Goal: Transaction & Acquisition: Purchase product/service

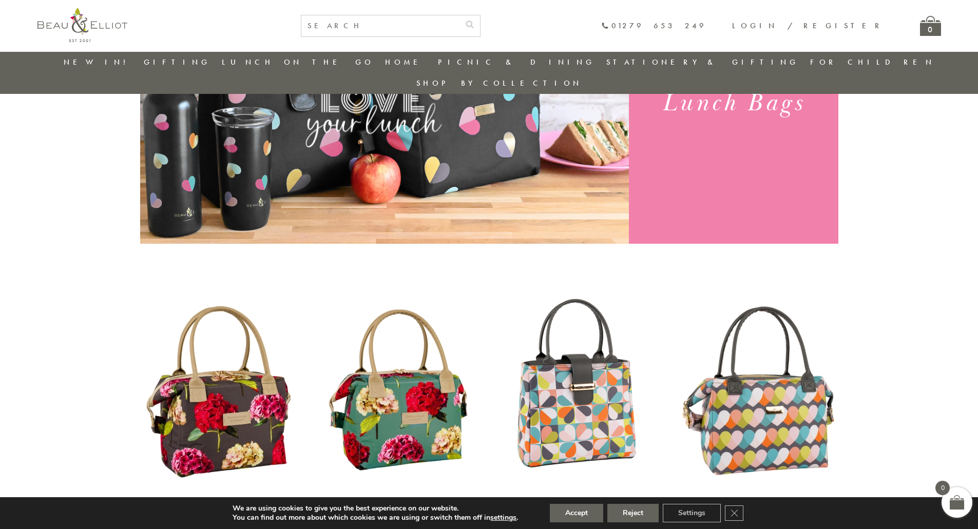
scroll to position [235, 0]
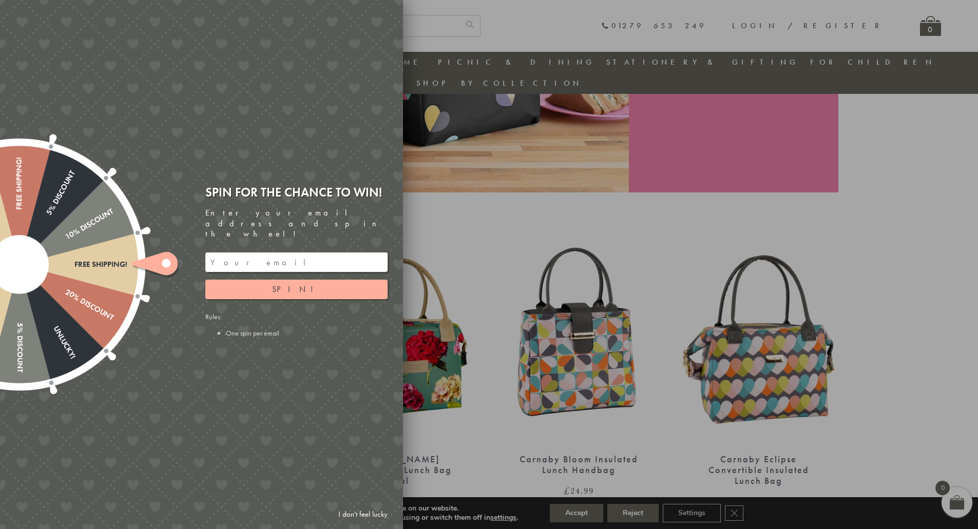
click at [447, 449] on div at bounding box center [489, 264] width 978 height 529
click at [211, 253] on input "email" at bounding box center [296, 263] width 182 height 20
click at [306, 280] on button "Spin!" at bounding box center [296, 290] width 182 height 20
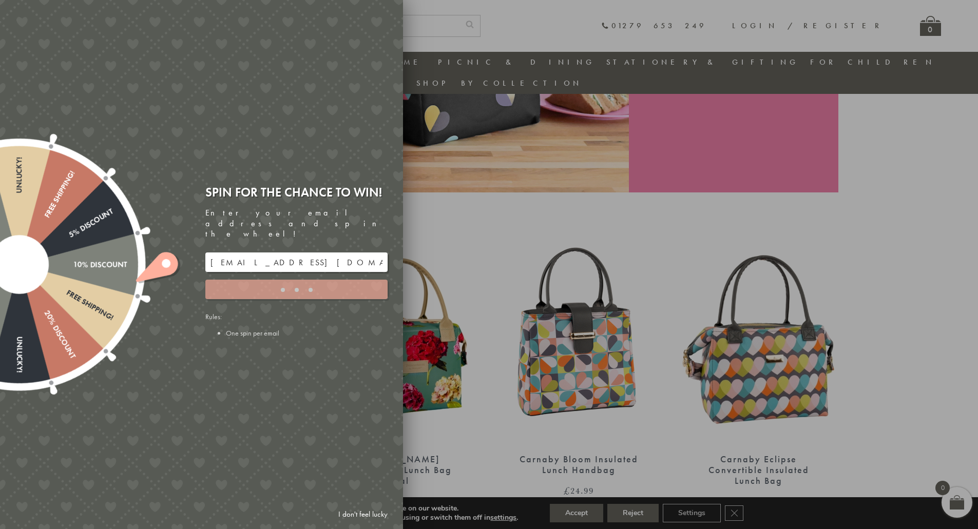
type input "5GCG59DK"
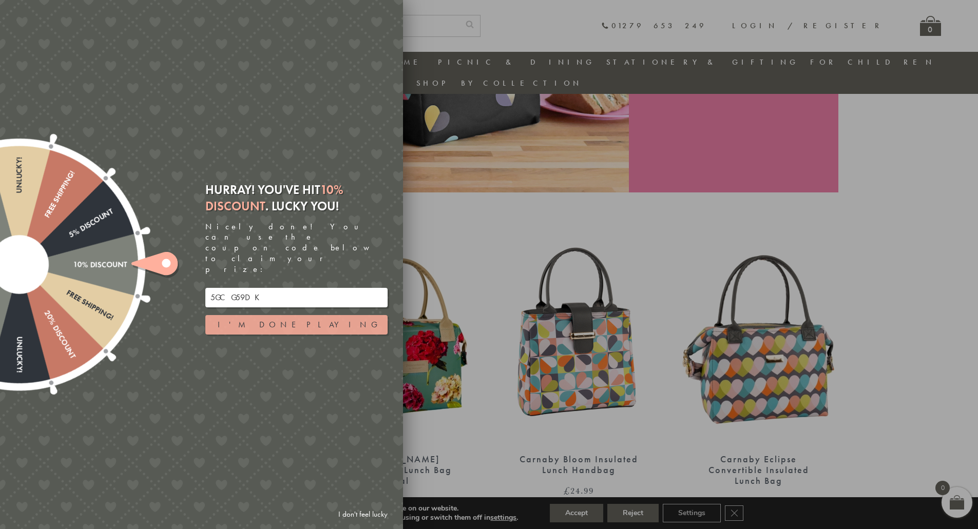
click at [337, 315] on button "I'm done playing" at bounding box center [296, 325] width 182 height 20
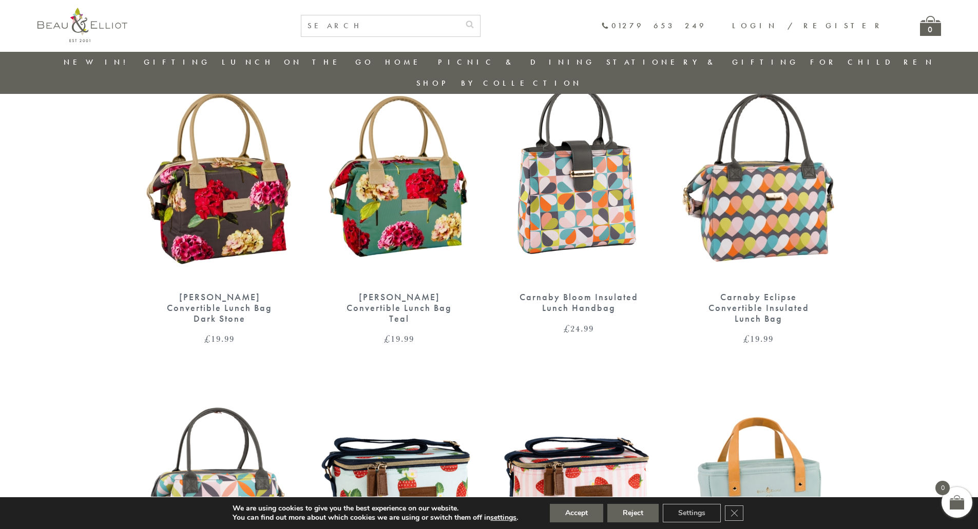
scroll to position [338, 0]
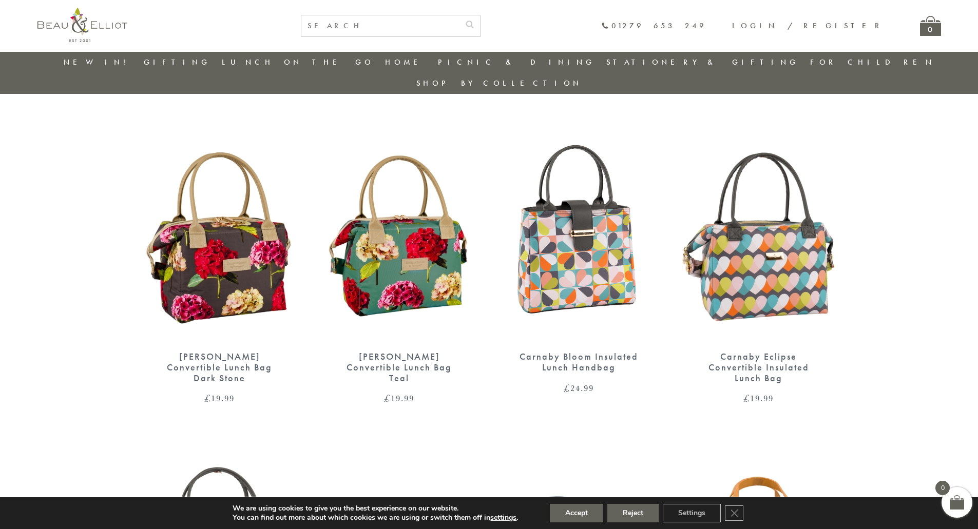
click at [409, 249] on img at bounding box center [399, 238] width 159 height 205
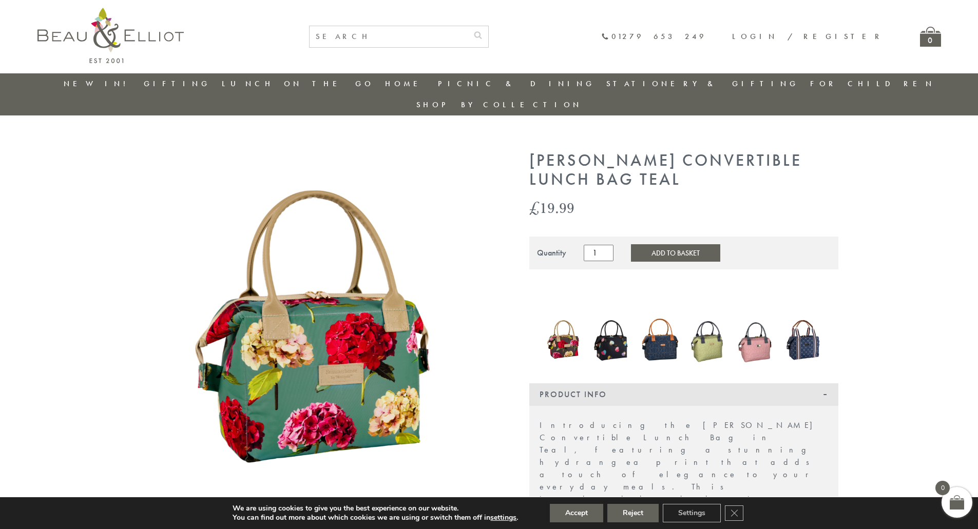
click at [707, 331] on img at bounding box center [708, 340] width 38 height 52
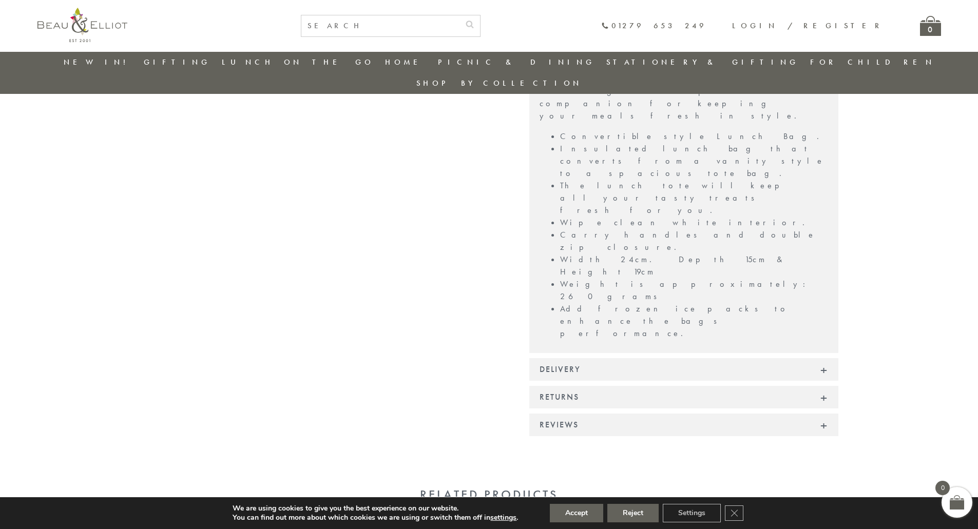
scroll to position [543, 0]
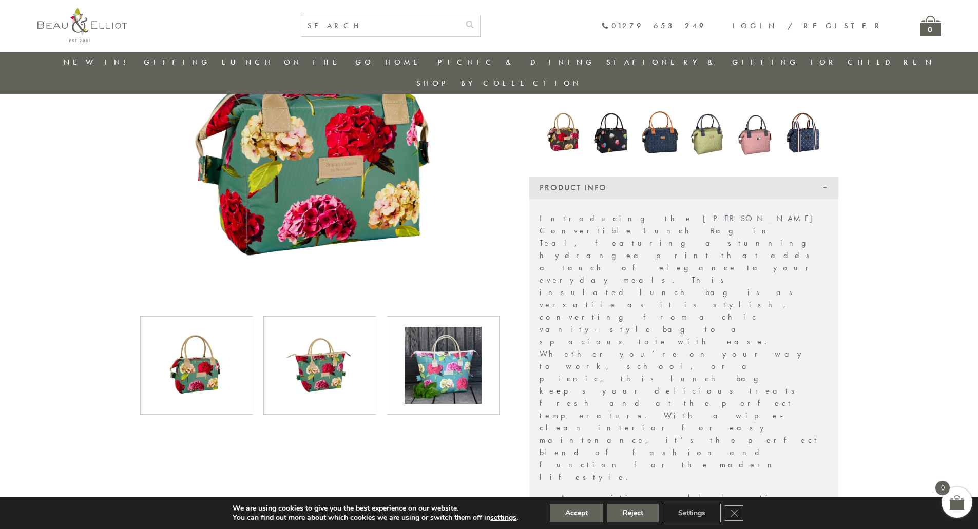
scroll to position [184, 0]
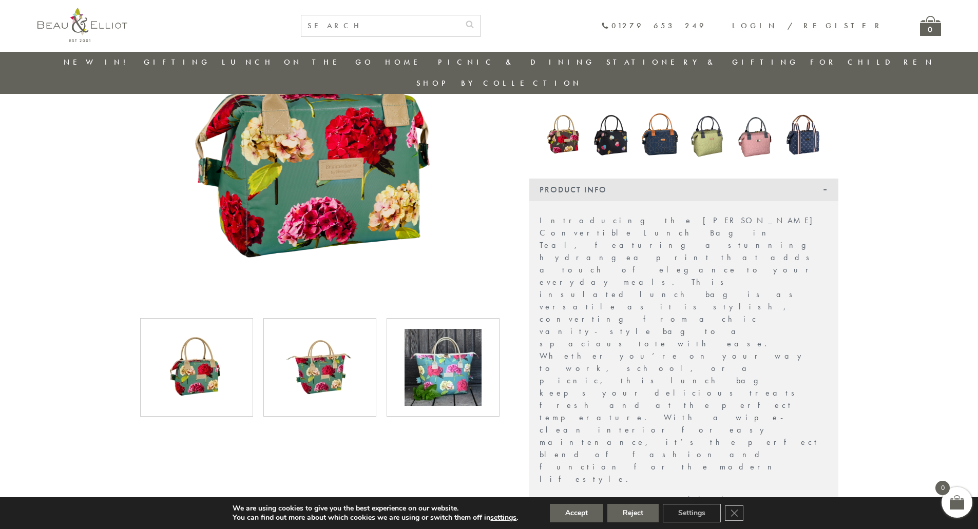
click at [442, 352] on img at bounding box center [442, 367] width 77 height 77
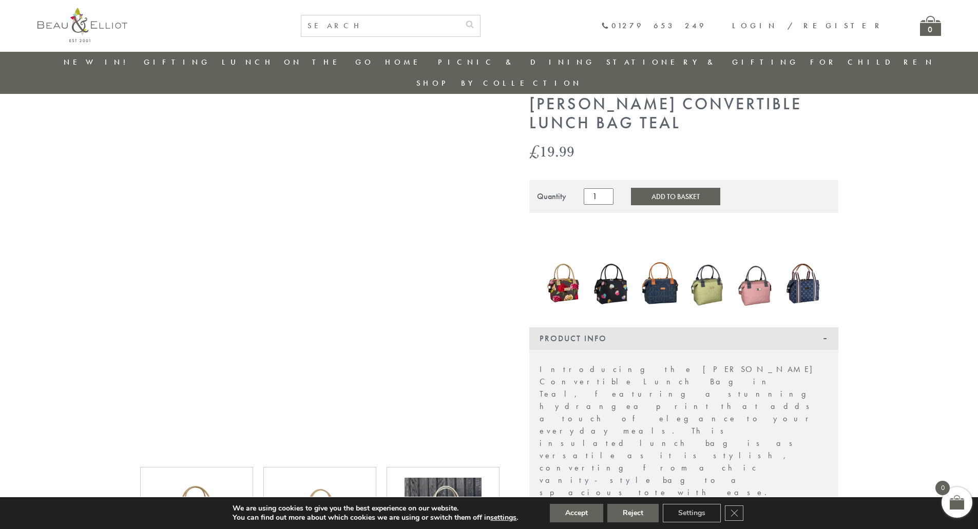
scroll to position [30, 0]
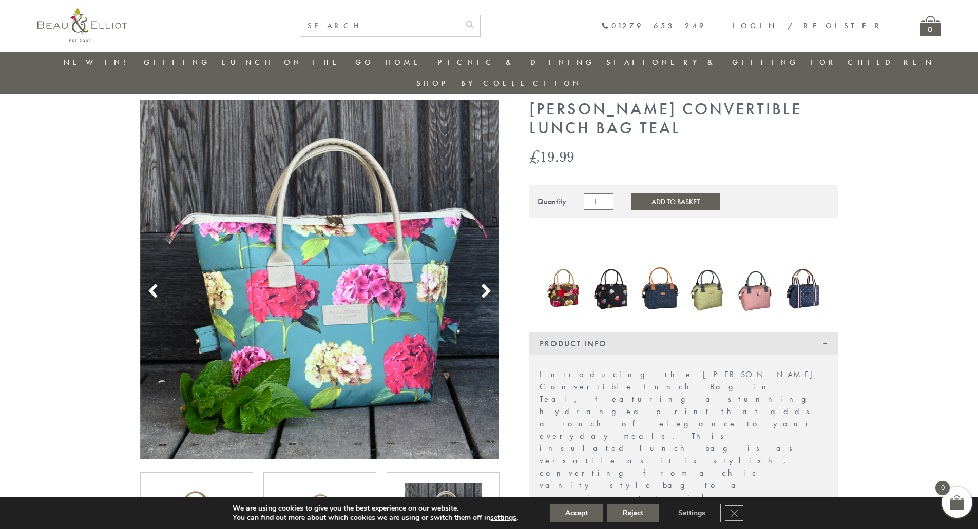
click at [479, 284] on icon at bounding box center [485, 291] width 15 height 15
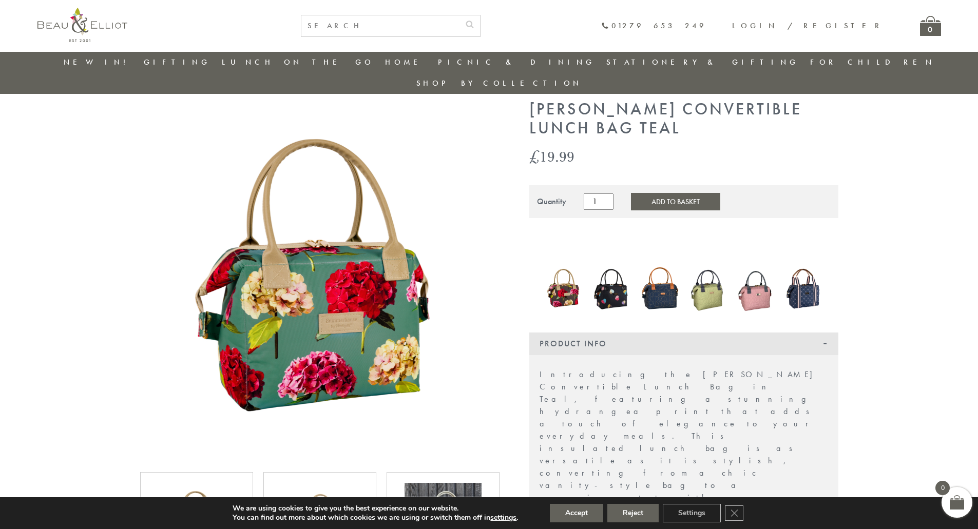
click at [346, 254] on img at bounding box center [319, 279] width 359 height 359
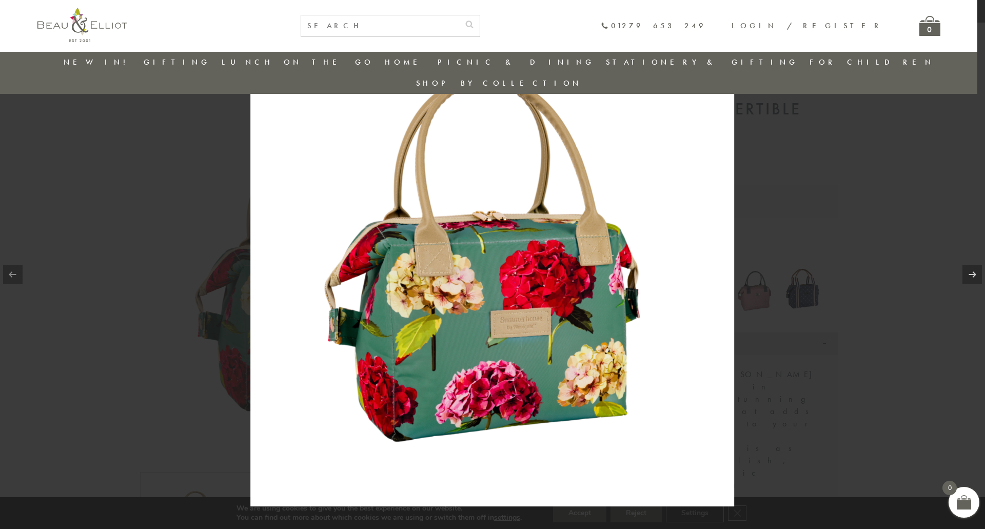
click at [828, 164] on div at bounding box center [492, 264] width 985 height 529
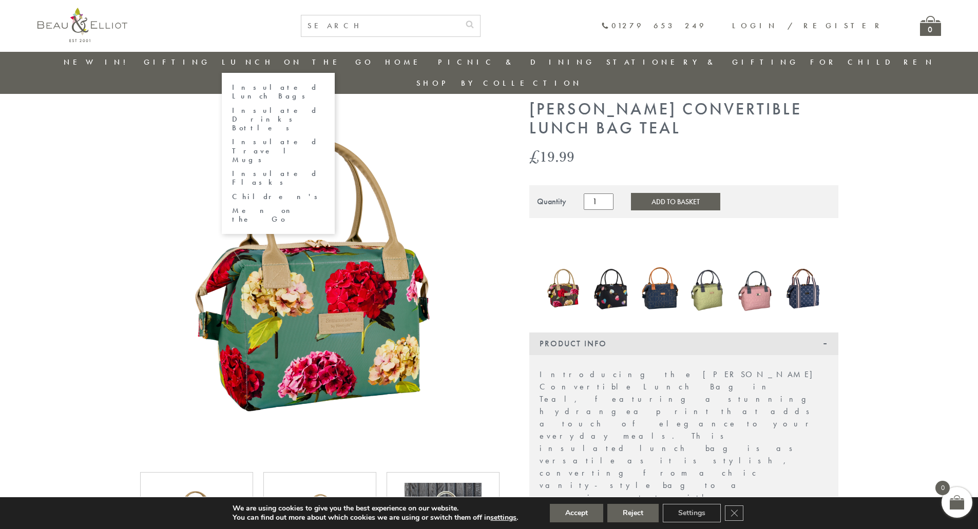
click at [298, 65] on link "Lunch On The Go" at bounding box center [298, 62] width 152 height 10
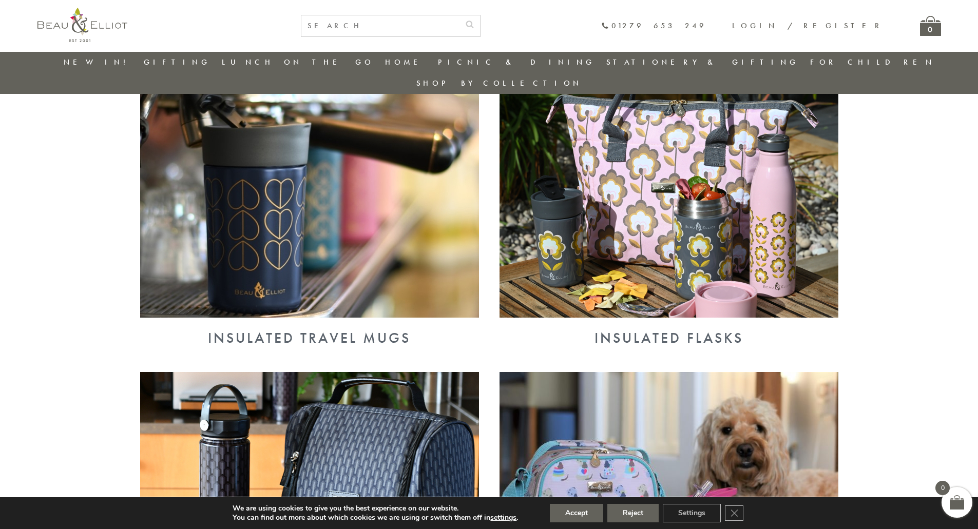
scroll to position [642, 0]
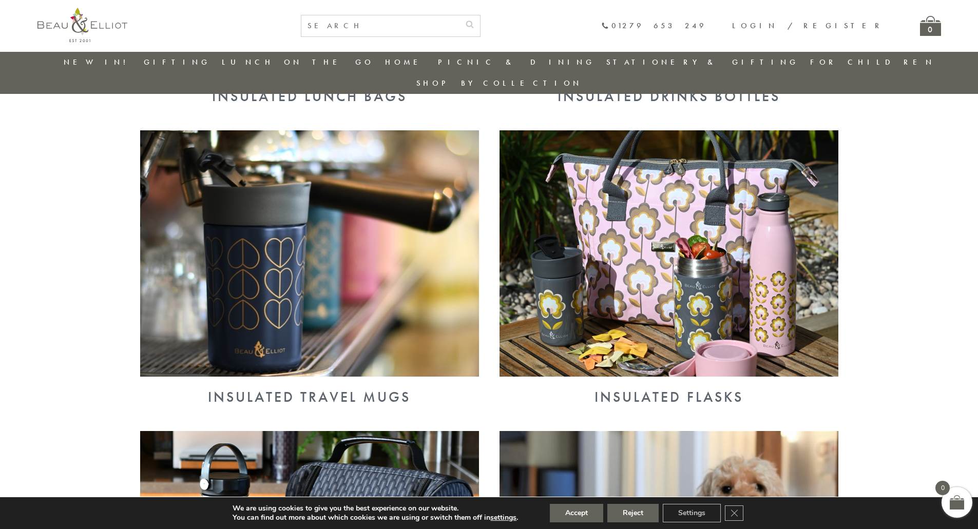
click at [651, 189] on img at bounding box center [668, 253] width 339 height 246
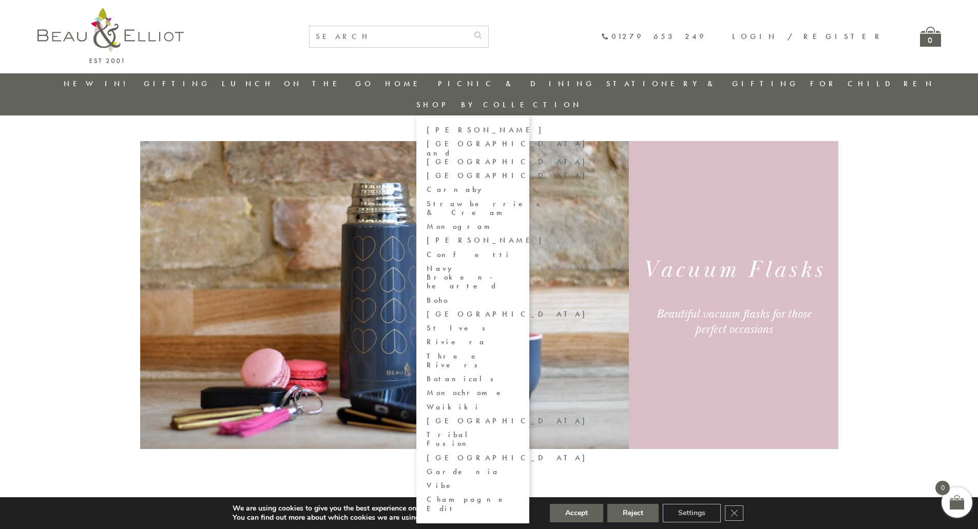
click at [519, 140] on link "[GEOGRAPHIC_DATA] and [GEOGRAPHIC_DATA]" at bounding box center [472, 153] width 92 height 27
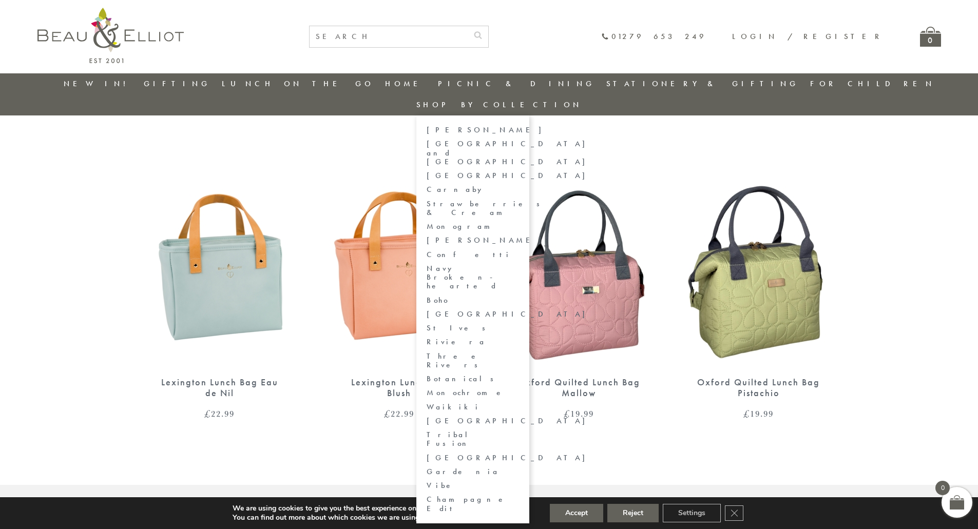
click at [582, 100] on link "Shop by collection" at bounding box center [499, 105] width 166 height 10
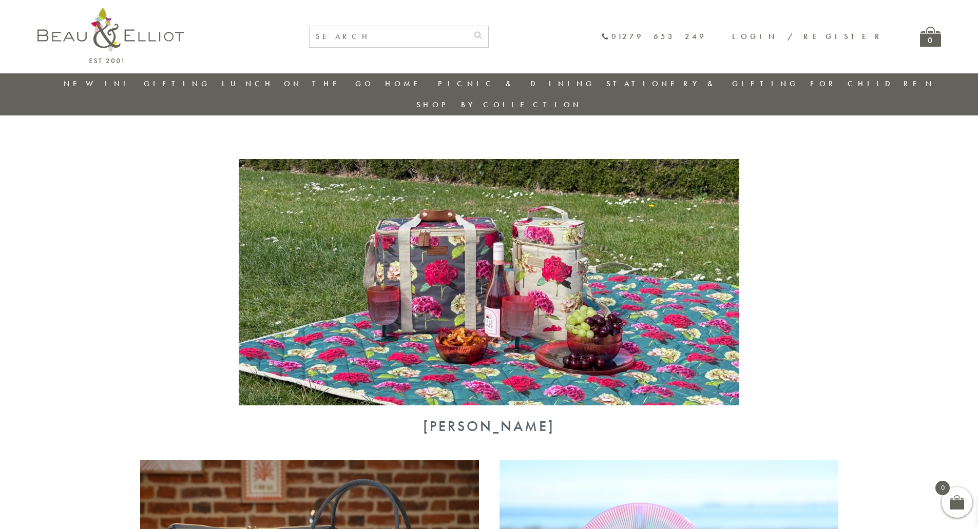
click at [582, 100] on link "Shop by collection" at bounding box center [499, 105] width 166 height 10
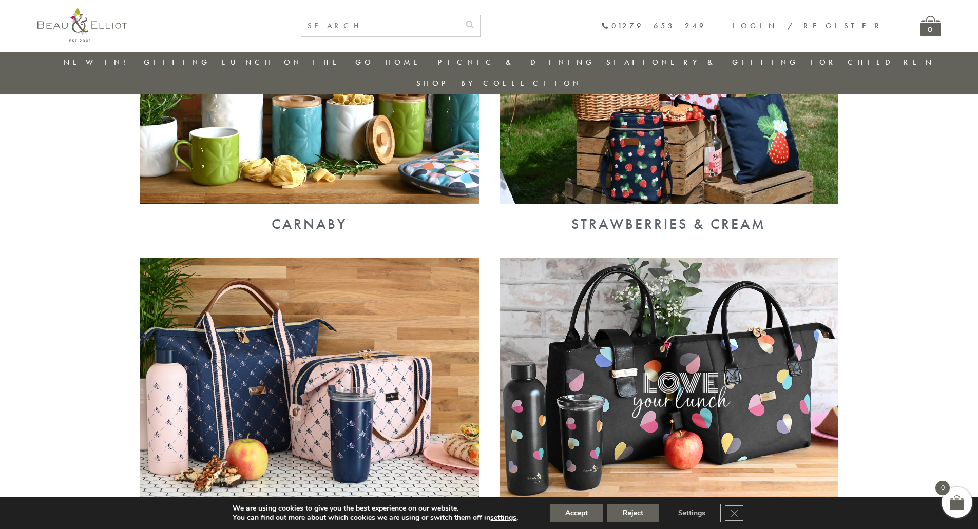
scroll to position [800, 0]
click at [587, 508] on button "Accept" at bounding box center [576, 513] width 53 height 18
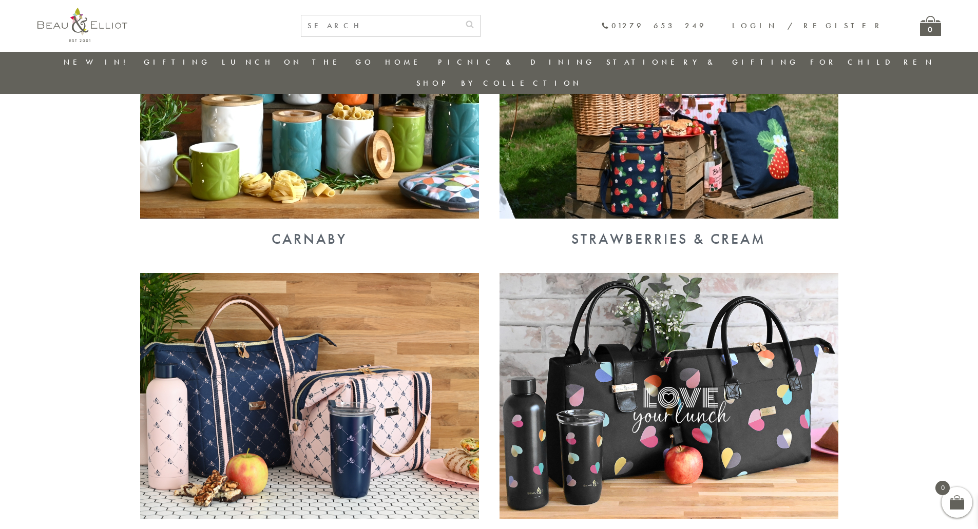
scroll to position [748, 0]
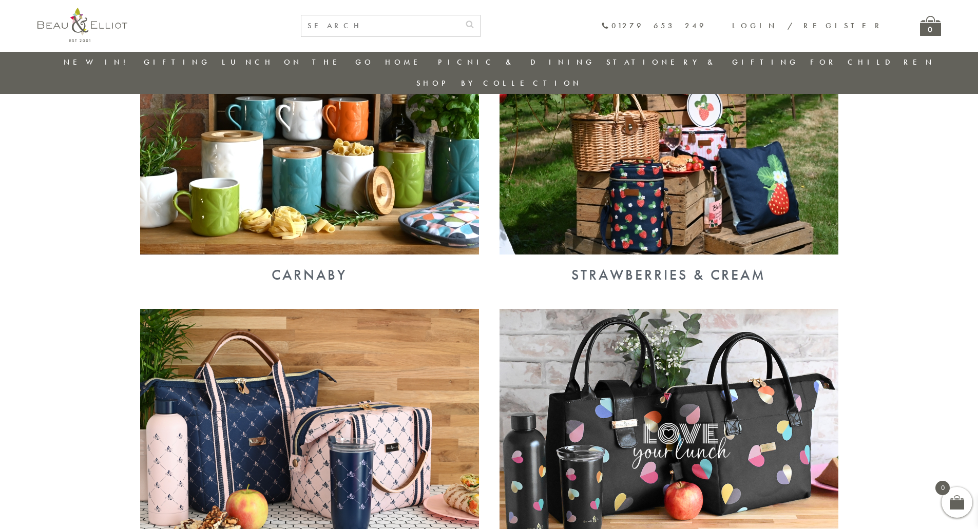
click at [592, 401] on img at bounding box center [668, 432] width 339 height 246
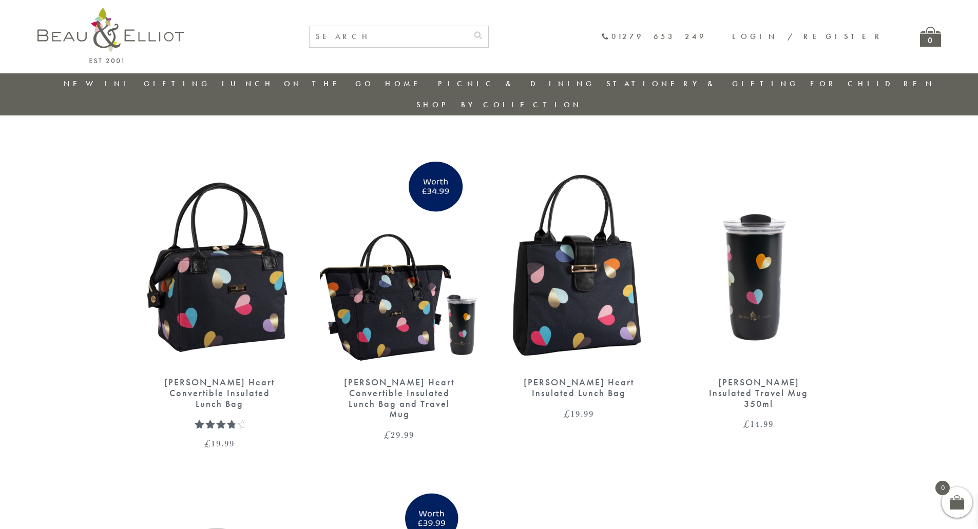
click at [578, 329] on img at bounding box center [578, 264] width 159 height 205
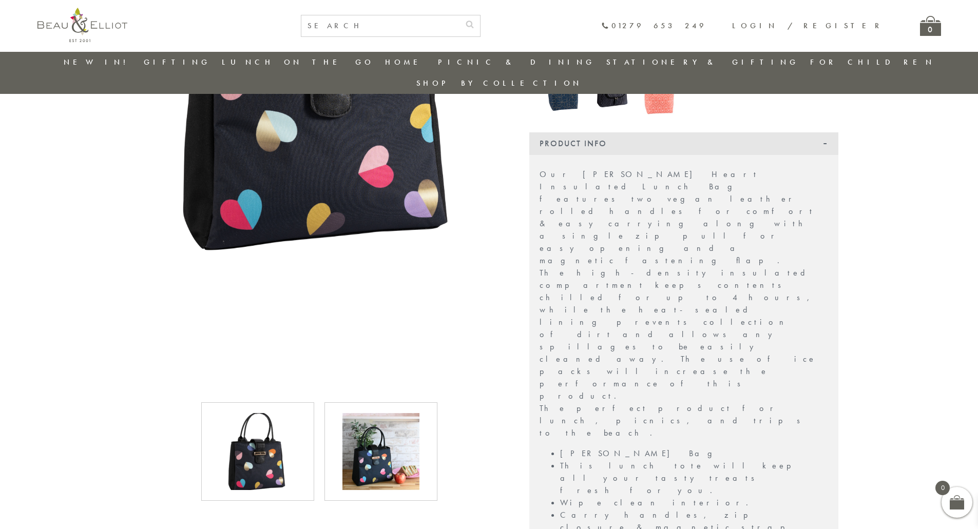
scroll to position [338, 0]
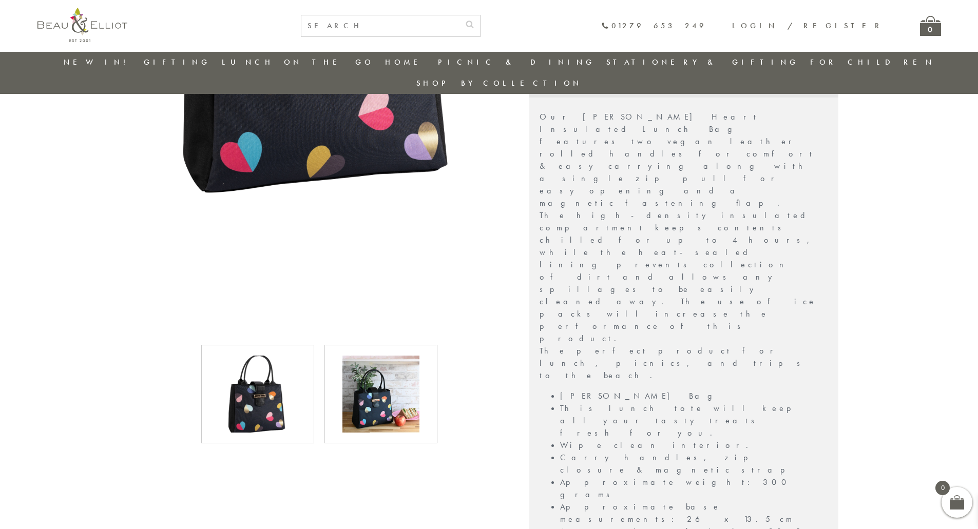
click at [390, 371] on img at bounding box center [380, 394] width 77 height 77
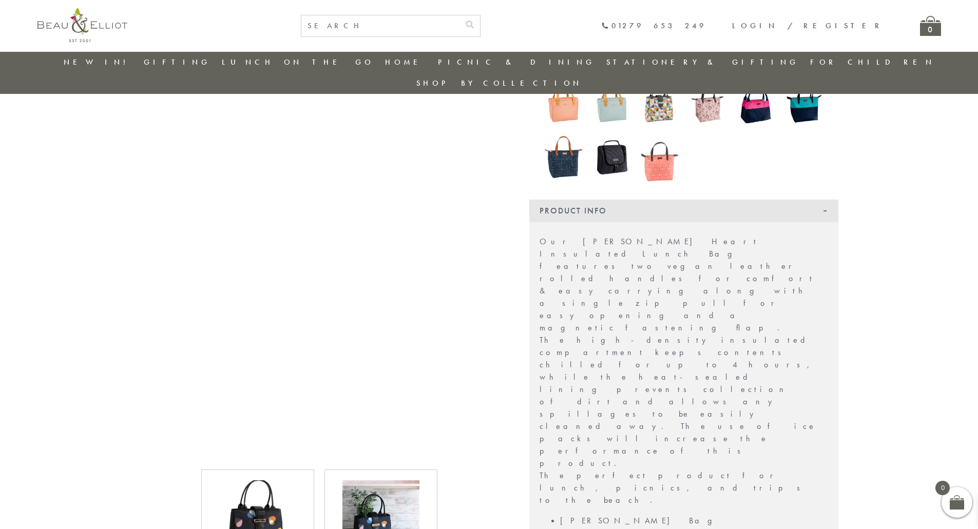
scroll to position [184, 0]
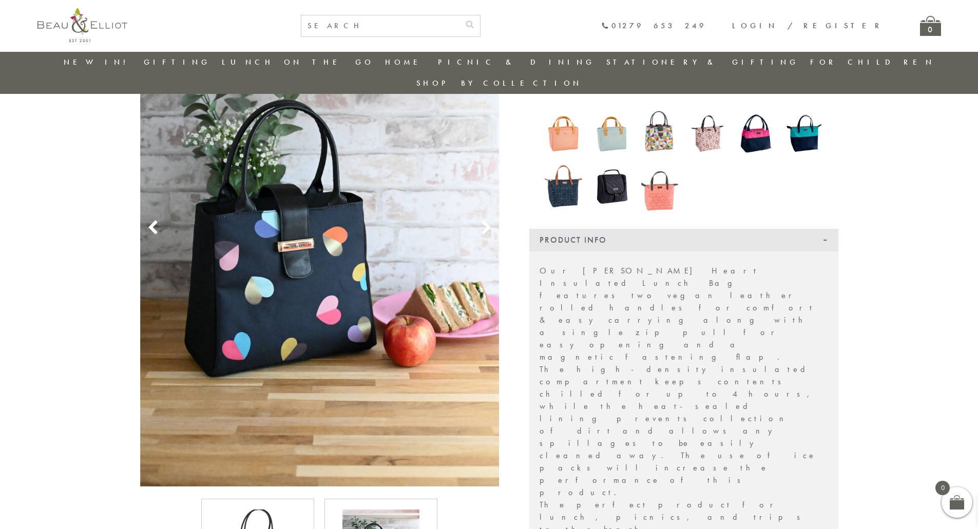
click at [150, 221] on use at bounding box center [152, 228] width 9 height 14
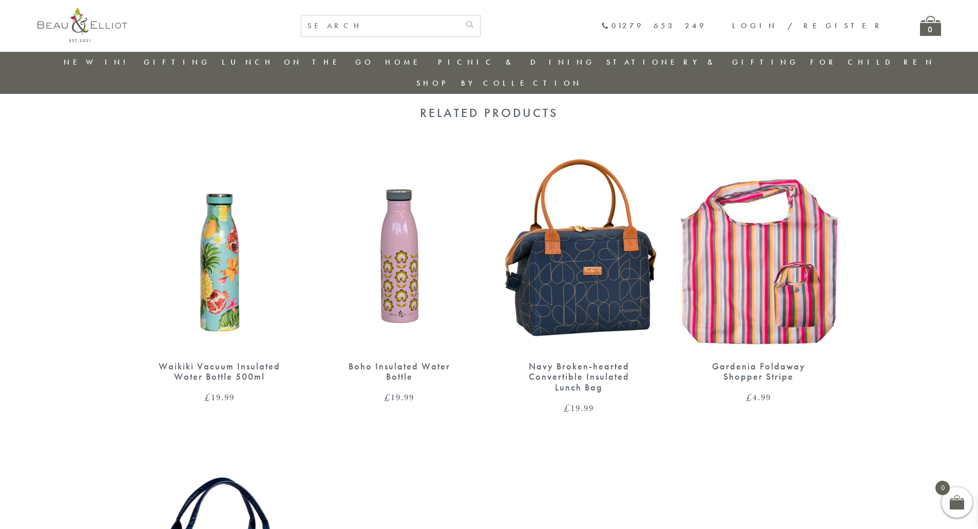
scroll to position [1005, 0]
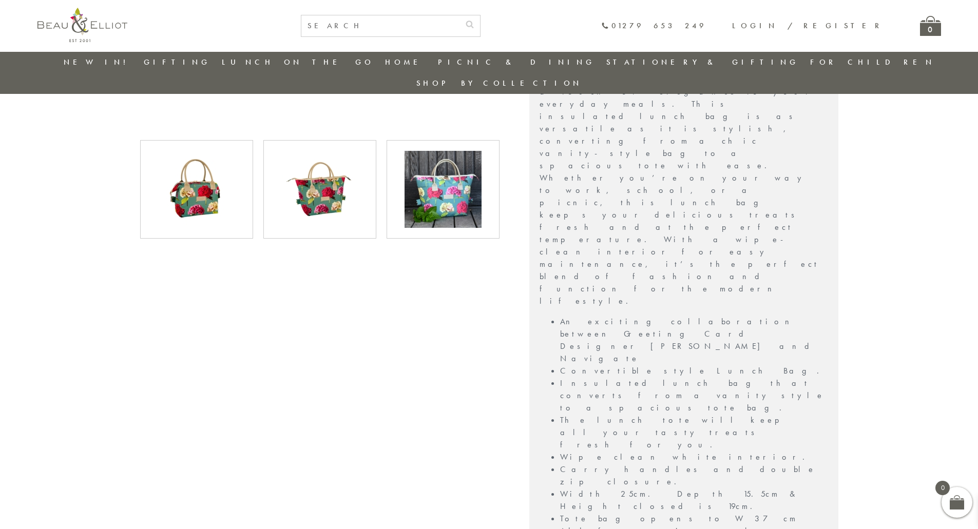
scroll to position [367, 0]
